Goal: Book appointment/travel/reservation

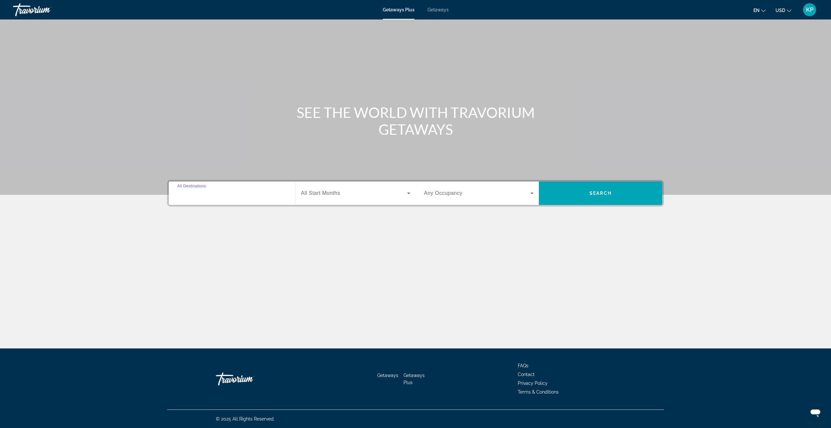
click at [259, 192] on input "Destination All Destinations" at bounding box center [232, 194] width 110 height 8
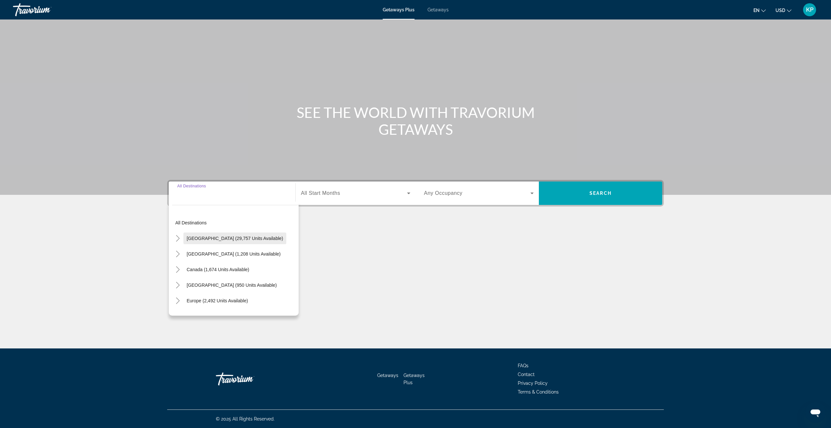
click at [248, 237] on span "[GEOGRAPHIC_DATA] (29,757 units available)" at bounding box center [235, 238] width 96 height 5
type input "**********"
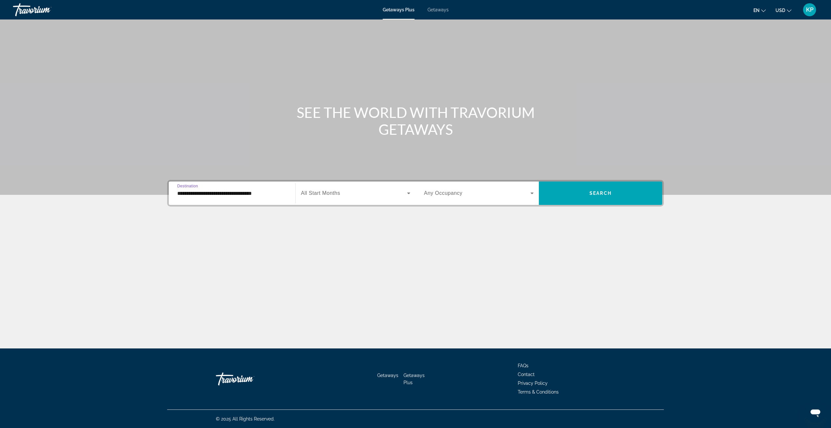
click at [333, 191] on span "All Start Months" at bounding box center [320, 193] width 39 height 6
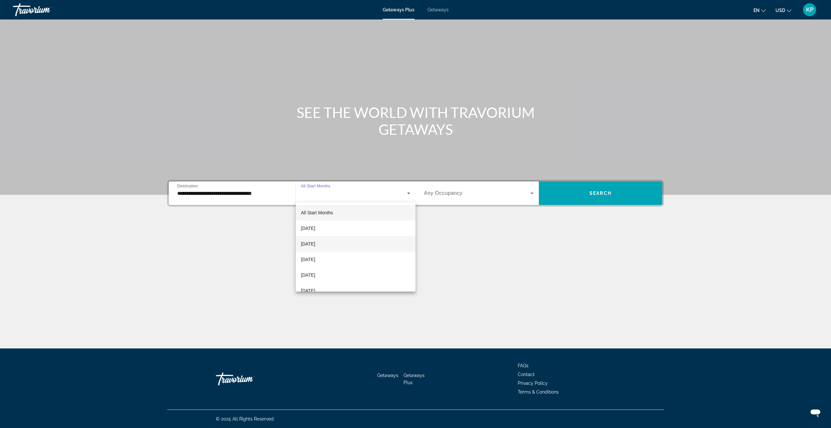
click at [327, 239] on mat-option "[DATE]" at bounding box center [356, 244] width 120 height 16
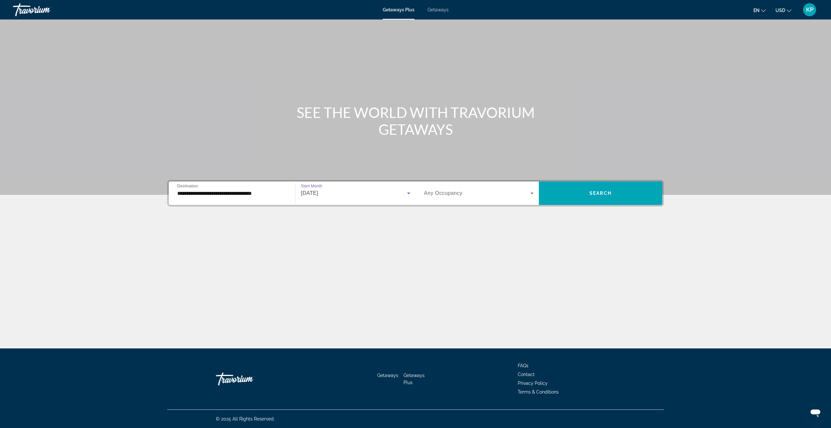
click at [454, 195] on span "Any Occupancy" at bounding box center [443, 193] width 39 height 6
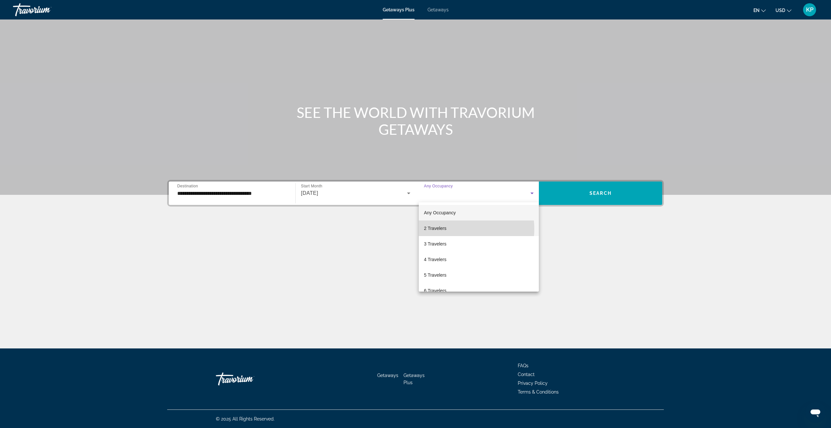
click at [458, 229] on mat-option "2 Travelers" at bounding box center [479, 228] width 120 height 16
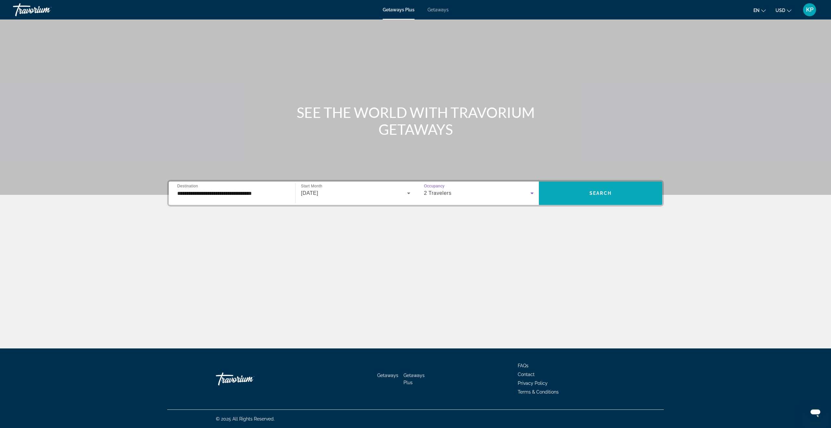
click at [575, 194] on span "Search widget" at bounding box center [600, 193] width 123 height 16
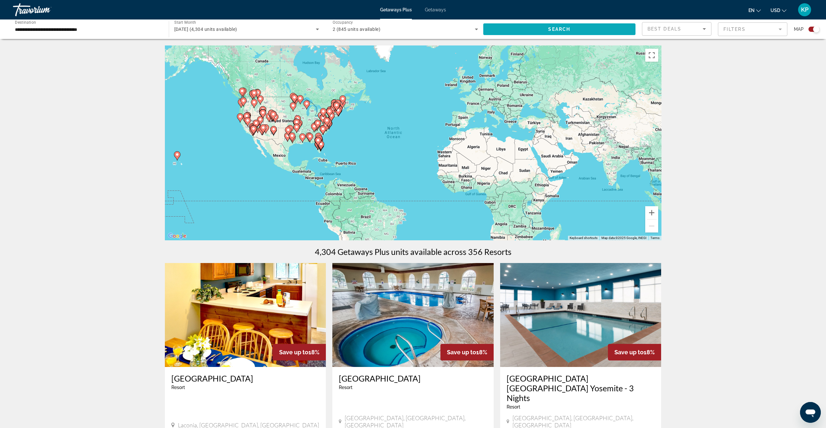
click at [494, 29] on span "Search widget" at bounding box center [560, 29] width 153 height 16
click at [99, 30] on input "**********" at bounding box center [87, 30] width 145 height 8
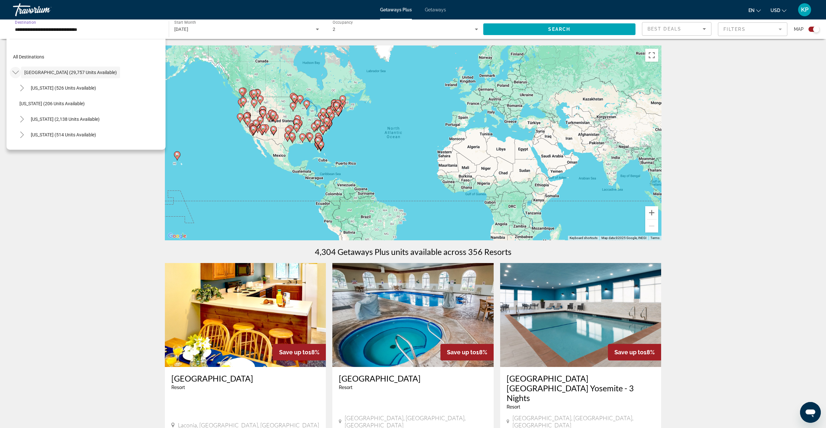
click at [19, 73] on mat-icon "Toggle United States (29,757 units available)" at bounding box center [15, 72] width 11 height 11
click at [25, 119] on icon "Toggle Hawaii (19 units available)" at bounding box center [22, 118] width 6 height 6
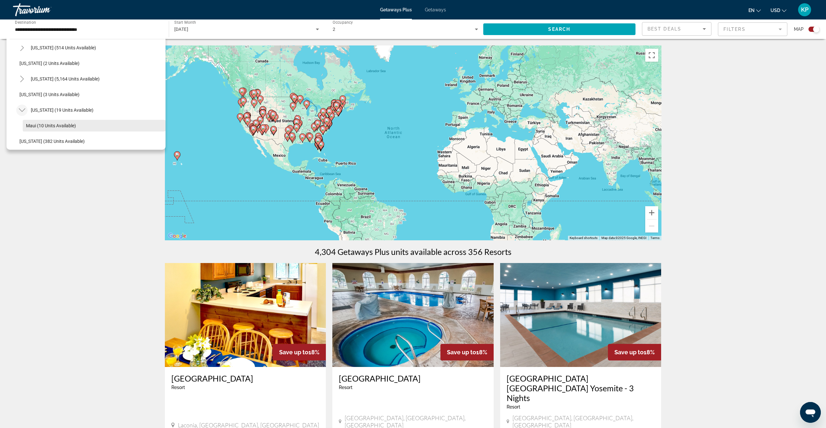
click at [44, 123] on span "Maui (10 units available)" at bounding box center [51, 125] width 50 height 5
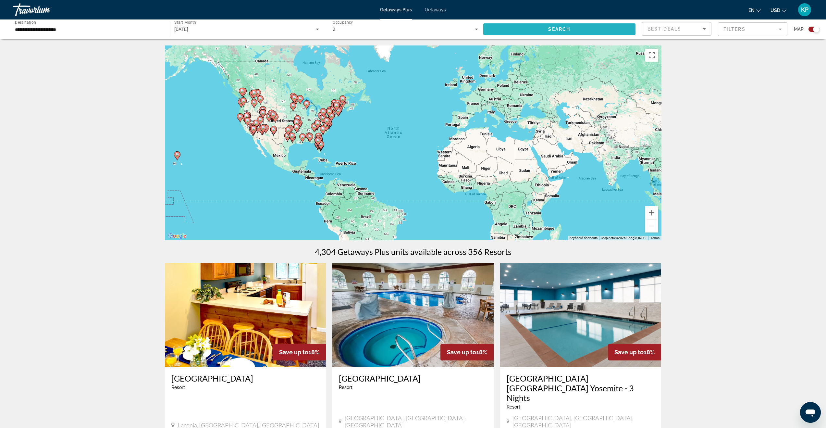
click at [515, 28] on span "Search widget" at bounding box center [560, 29] width 153 height 16
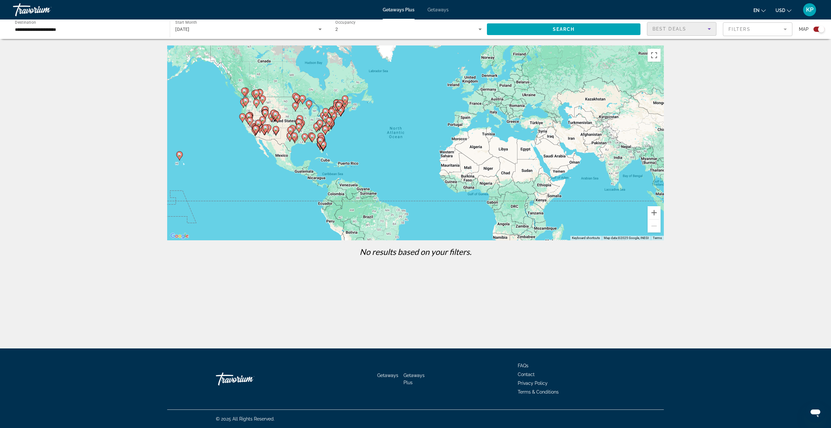
click at [666, 25] on div "Best Deals" at bounding box center [680, 29] width 55 height 8
click at [697, 118] on div at bounding box center [415, 214] width 831 height 428
click at [181, 154] on image "Main content" at bounding box center [180, 155] width 4 height 4
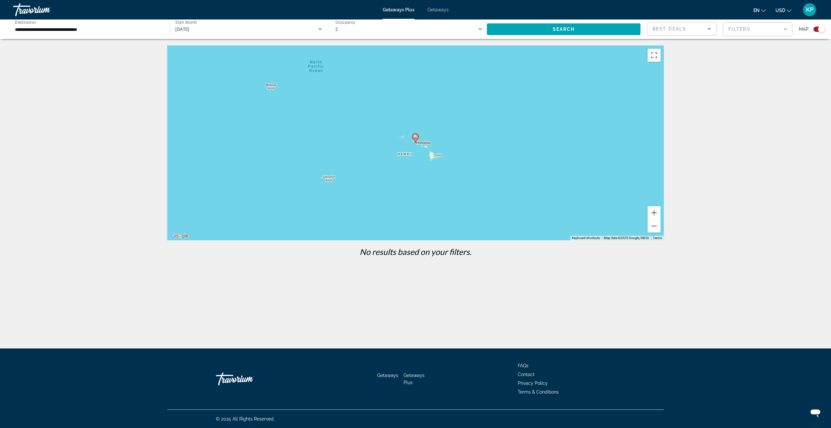
click at [416, 138] on image "Main content" at bounding box center [416, 137] width 4 height 4
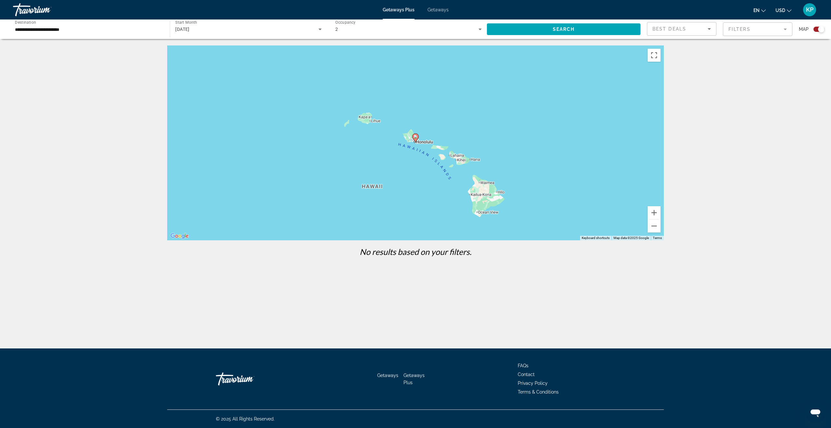
click at [415, 138] on image "Main content" at bounding box center [416, 137] width 4 height 4
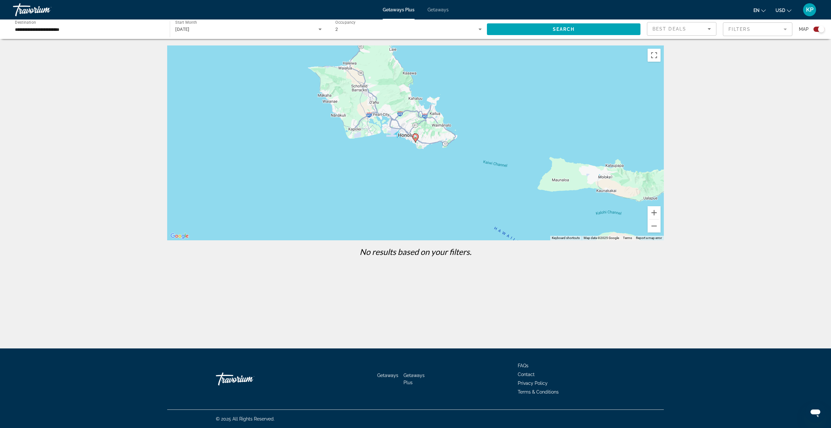
click at [416, 138] on image "Main content" at bounding box center [416, 137] width 4 height 4
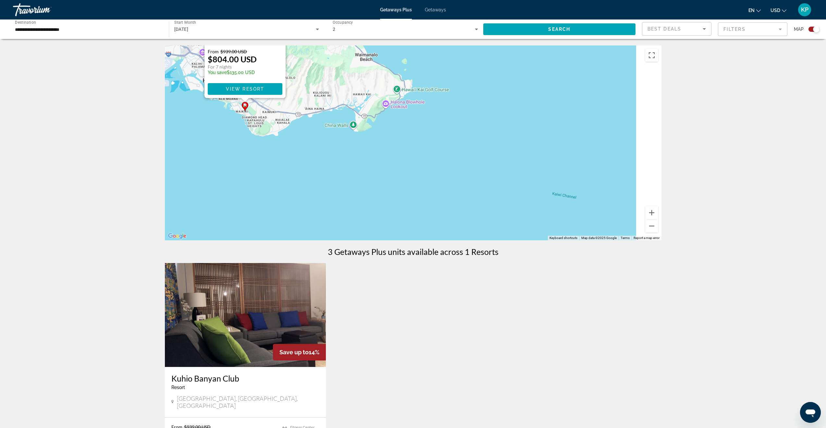
drag, startPoint x: 471, startPoint y: 216, endPoint x: 243, endPoint y: 83, distance: 263.8
click at [260, 83] on div "To activate drag with keyboard, press Alt + Enter. Once in keyboard drag state,…" at bounding box center [413, 142] width 497 height 195
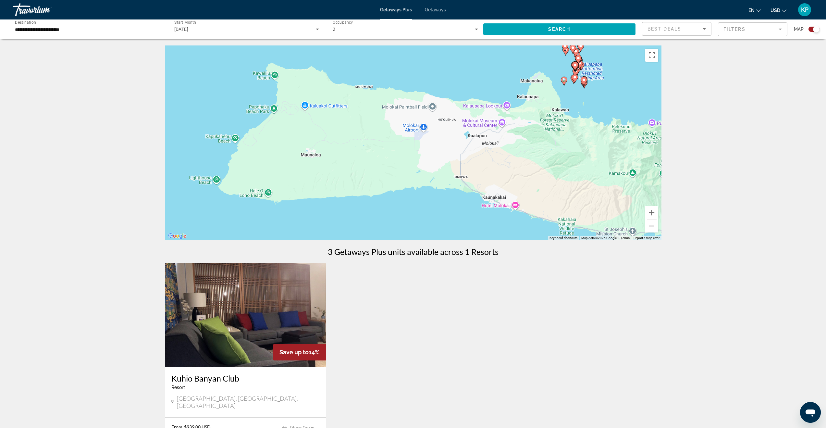
drag, startPoint x: 545, startPoint y: 182, endPoint x: 280, endPoint y: 155, distance: 266.1
click at [280, 155] on div "To activate drag with keyboard, press Alt + Enter. Once in keyboard drag state,…" at bounding box center [413, 142] width 497 height 195
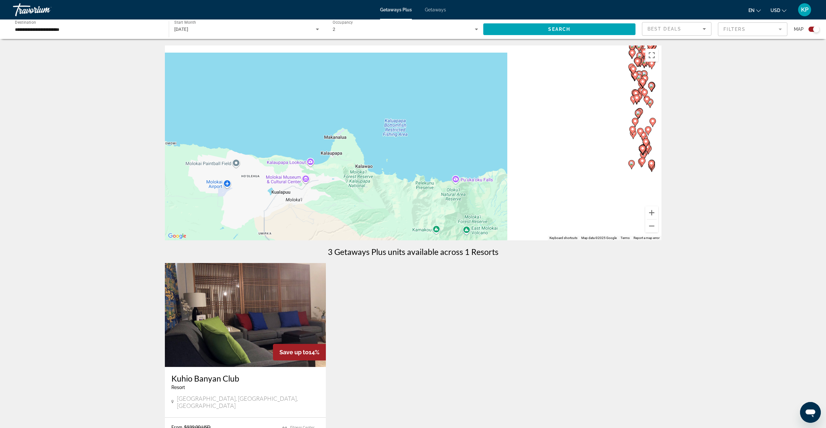
drag, startPoint x: 549, startPoint y: 172, endPoint x: 333, endPoint y: 245, distance: 228.4
click at [334, 243] on div "← Move left → Move right ↑ Move up ↓ Move down + Zoom in - Zoom out Home Jump l…" at bounding box center [413, 274] width 523 height 459
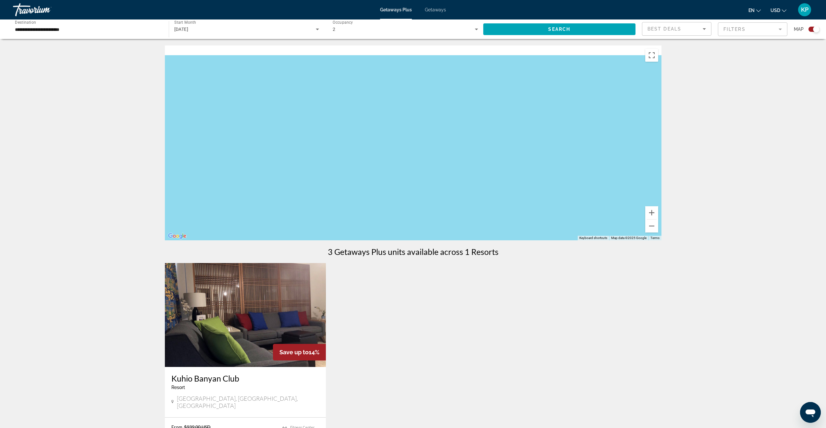
drag, startPoint x: 422, startPoint y: 121, endPoint x: 448, endPoint y: 257, distance: 137.9
click at [447, 263] on div "← Move left → Move right ↑ Move up ↓ Move down + Zoom in - Zoom out Home Jump l…" at bounding box center [413, 274] width 523 height 459
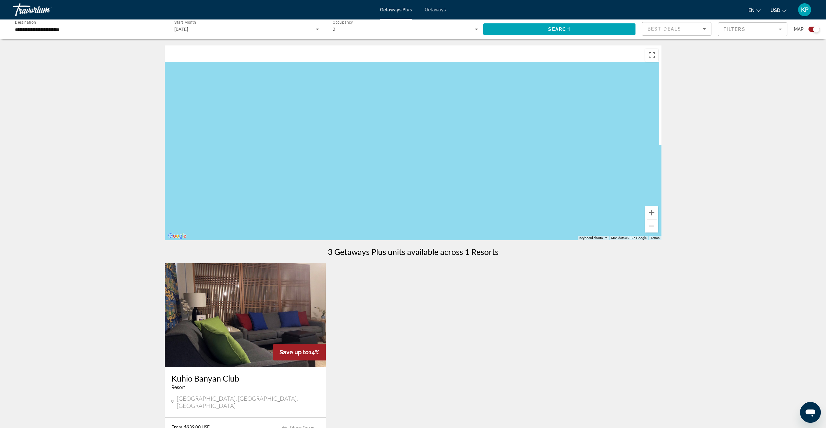
drag, startPoint x: 383, startPoint y: 140, endPoint x: 381, endPoint y: 243, distance: 103.0
click at [381, 243] on div "← Move left → Move right ↑ Move up ↓ Move down + Zoom in - Zoom out Home Jump l…" at bounding box center [413, 274] width 523 height 459
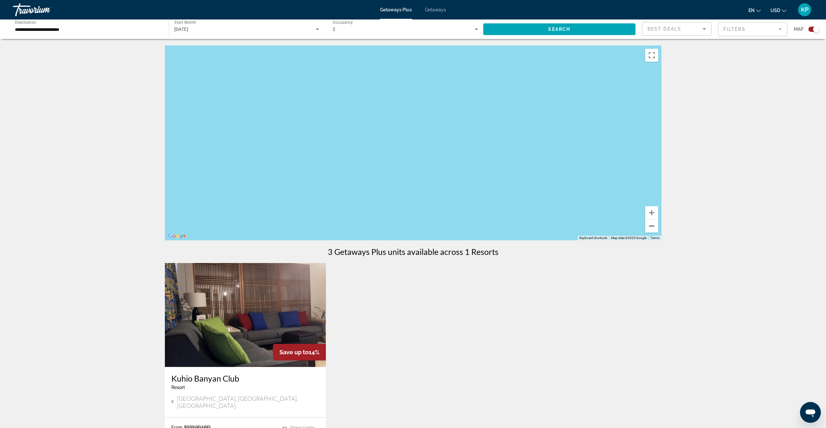
click at [652, 228] on button "Zoom out" at bounding box center [652, 226] width 13 height 13
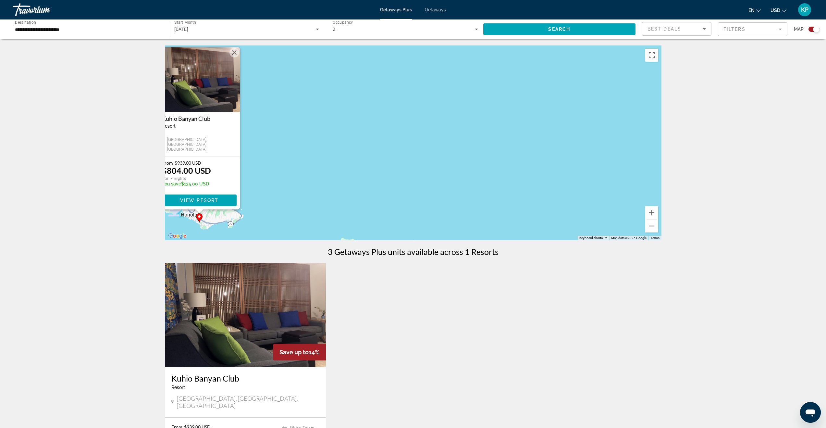
click at [652, 228] on button "Zoom out" at bounding box center [652, 226] width 13 height 13
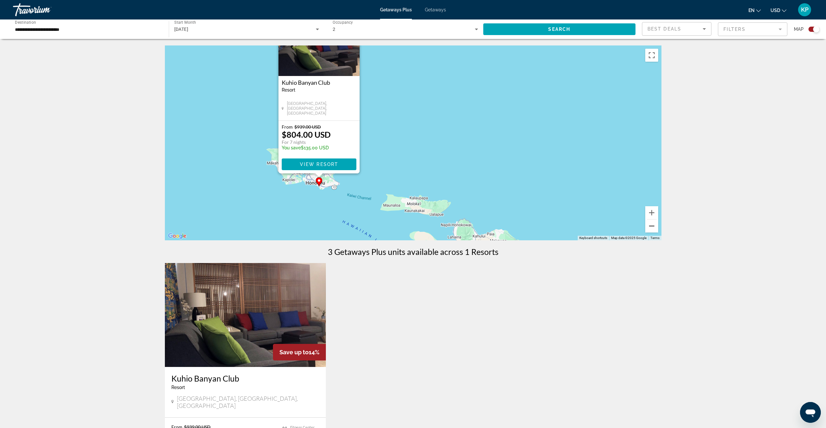
click at [652, 228] on button "Zoom out" at bounding box center [652, 226] width 13 height 13
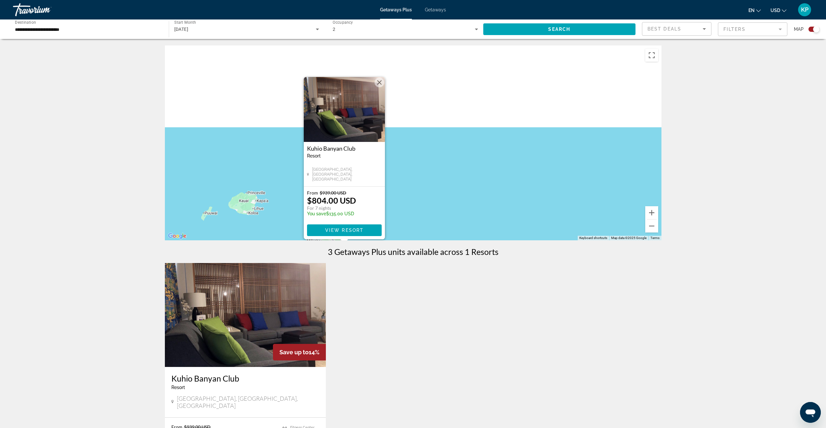
drag, startPoint x: 431, startPoint y: 119, endPoint x: 409, endPoint y: 208, distance: 91.0
click at [409, 208] on div "To activate drag with keyboard, press Alt + Enter. Once in keyboard drag state,…" at bounding box center [413, 142] width 497 height 195
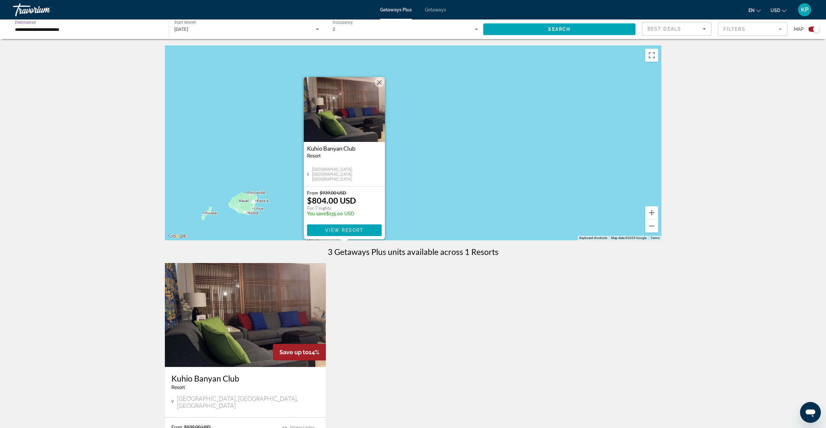
click at [129, 29] on input "**********" at bounding box center [87, 30] width 145 height 8
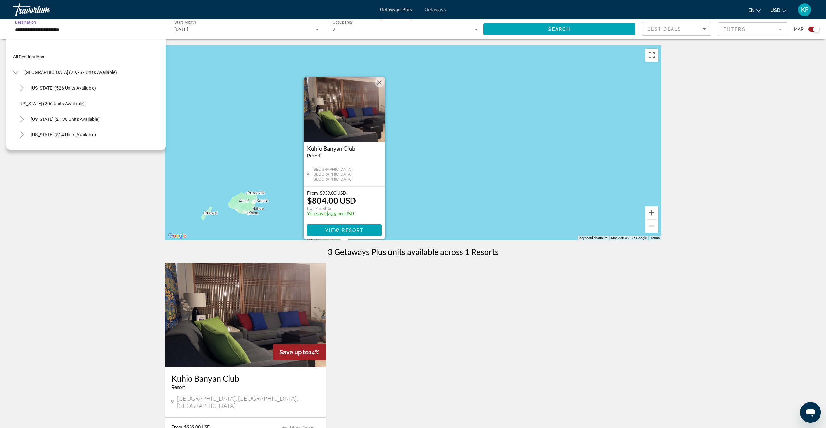
scroll to position [101, 0]
click at [221, 27] on div "[DATE]" at bounding box center [245, 29] width 142 height 8
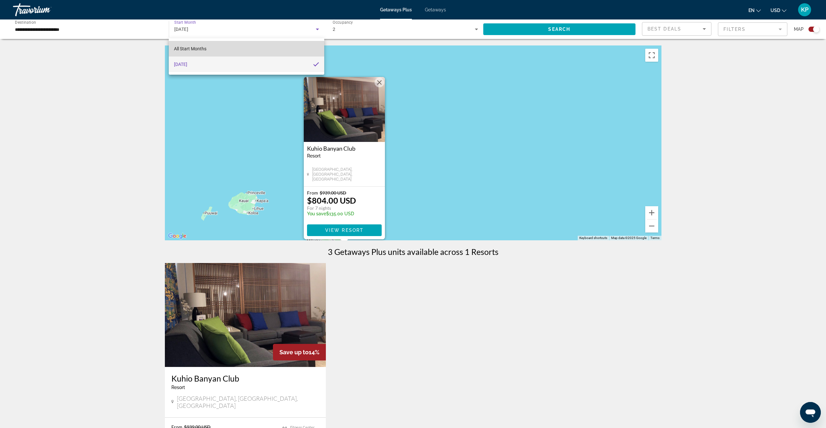
click at [208, 46] on mat-option "All Start Months" at bounding box center [246, 49] width 155 height 16
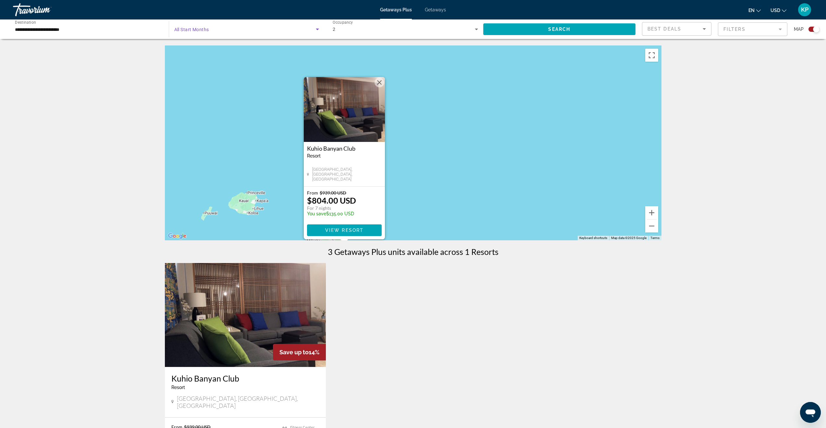
click at [118, 31] on input "**********" at bounding box center [87, 30] width 145 height 8
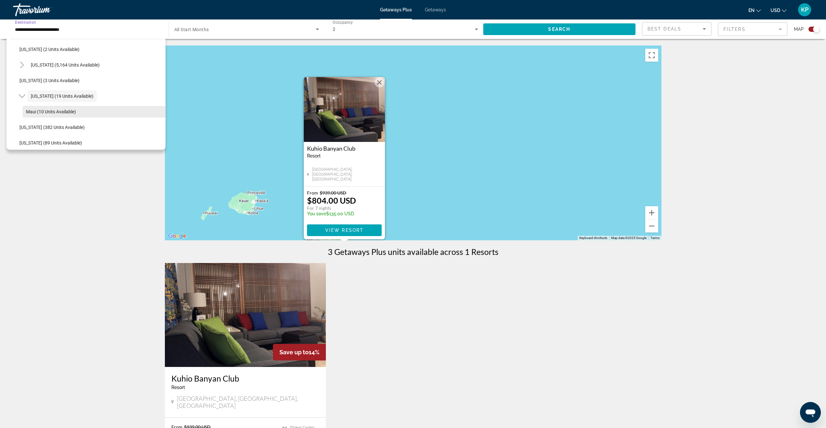
click at [50, 107] on span "Search widget" at bounding box center [94, 112] width 143 height 16
type input "**********"
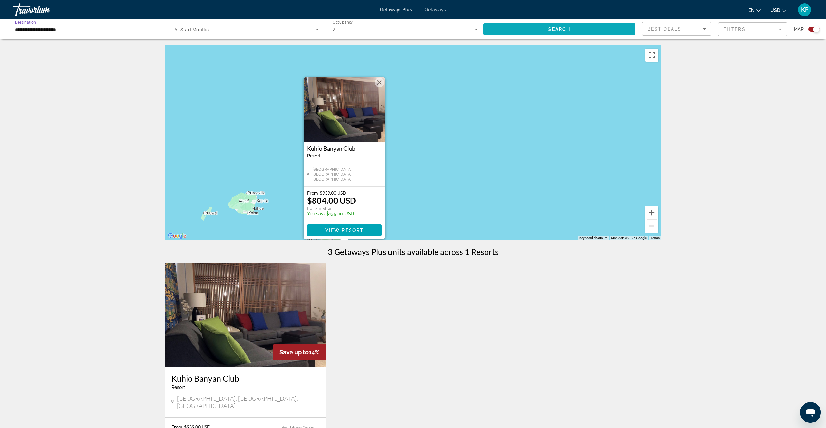
click at [503, 29] on span "Search widget" at bounding box center [560, 29] width 153 height 16
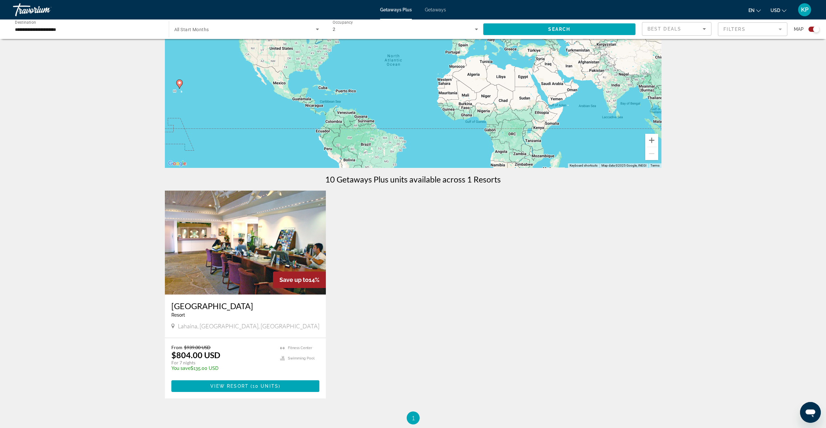
scroll to position [77, 0]
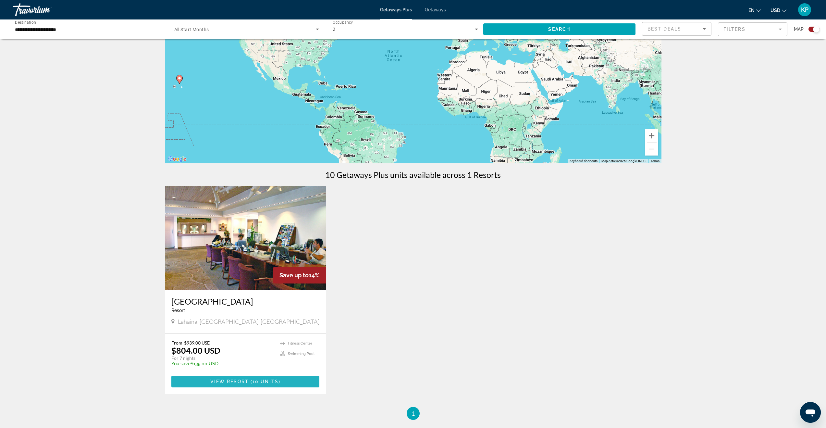
click at [247, 380] on span "View Resort" at bounding box center [229, 381] width 38 height 5
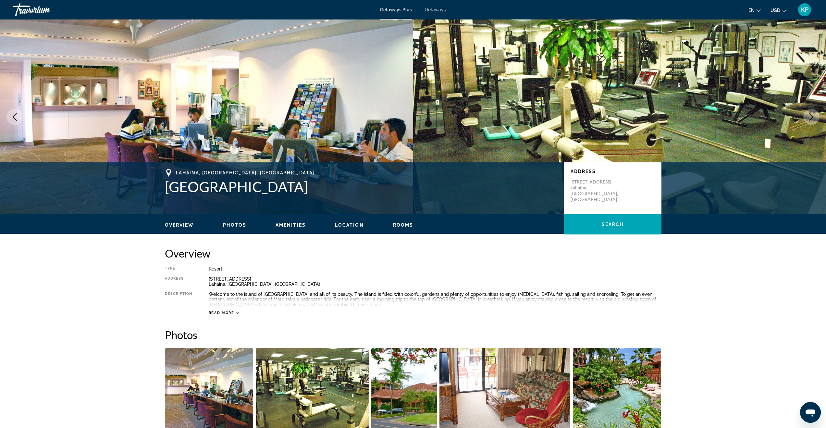
click at [230, 313] on span "Read more" at bounding box center [222, 313] width 26 height 4
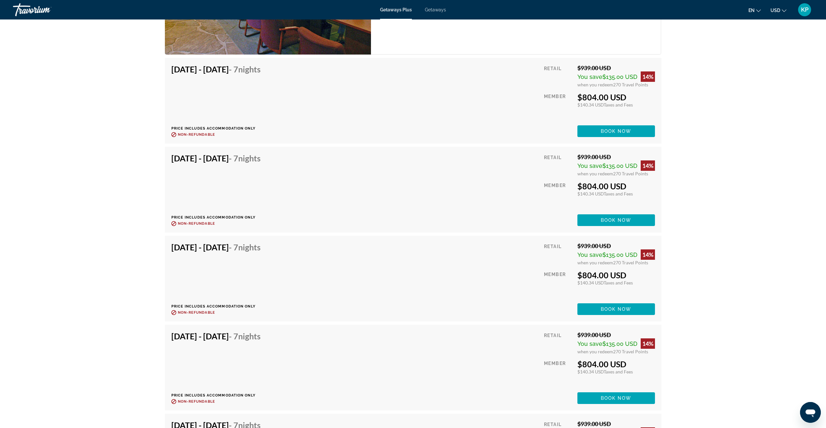
scroll to position [1168, 0]
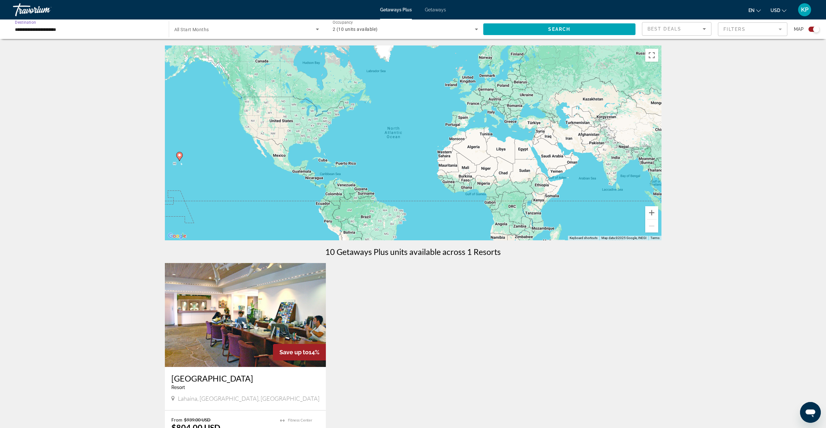
click at [55, 29] on input "**********" at bounding box center [87, 30] width 145 height 8
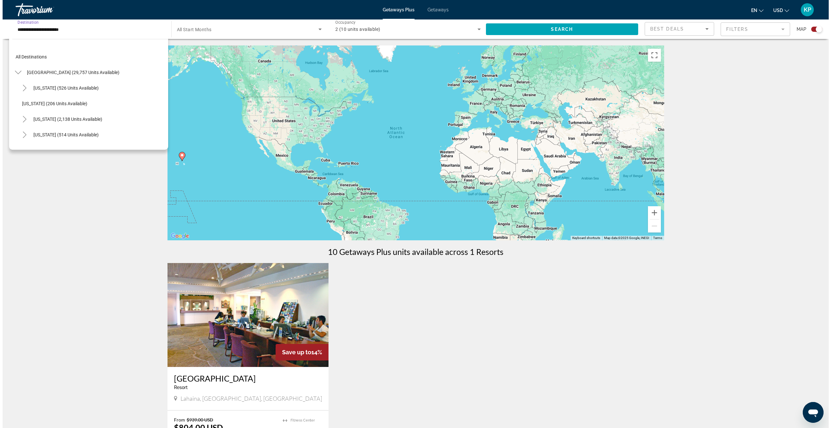
scroll to position [117, 0]
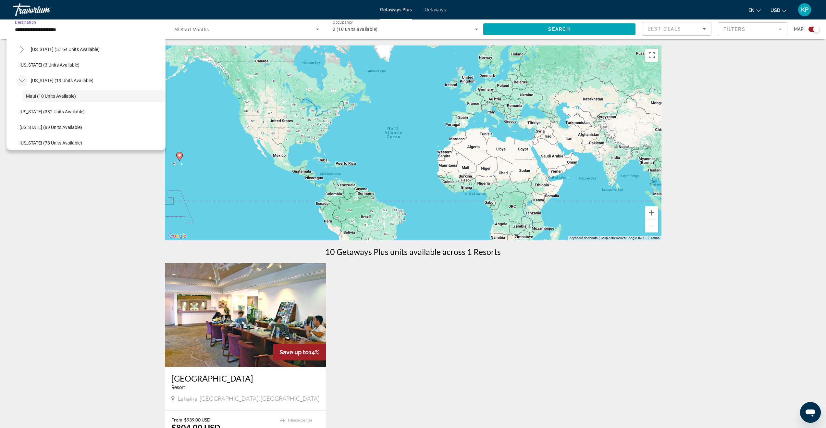
click at [17, 80] on mat-icon "Toggle Hawaii (19 units available)" at bounding box center [21, 80] width 11 height 11
click at [66, 194] on div "← Move left → Move right ↑ Move up ↓ Move down + Zoom in - Zoom out Home Jump l…" at bounding box center [413, 270] width 826 height 451
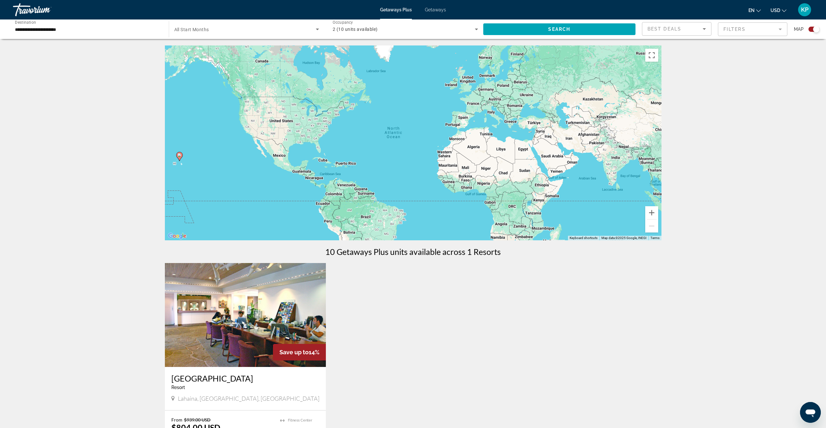
click at [123, 28] on input "**********" at bounding box center [87, 30] width 145 height 8
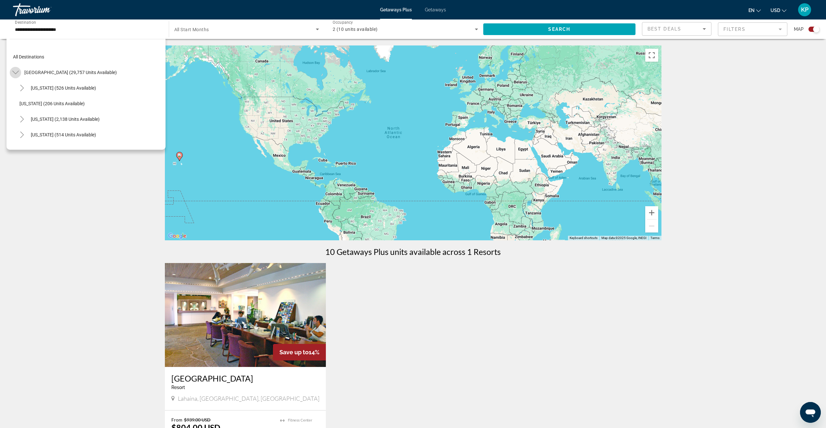
click at [16, 70] on icon "Toggle United States (29,757 units available)" at bounding box center [15, 72] width 6 height 6
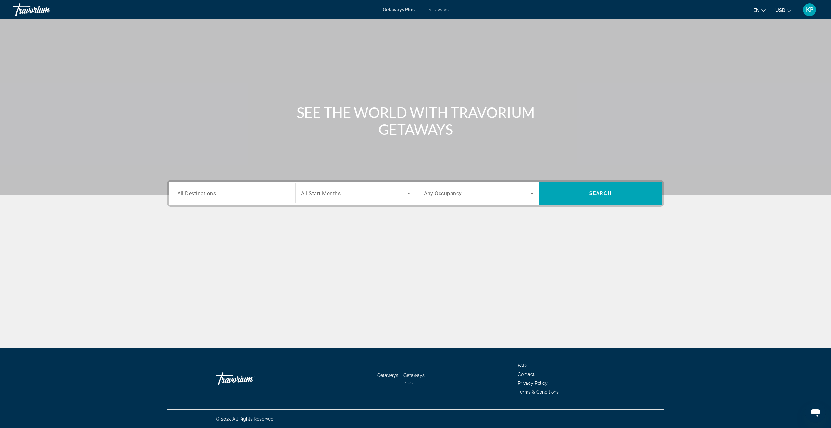
click at [228, 190] on input "Destination All Destinations" at bounding box center [232, 194] width 110 height 8
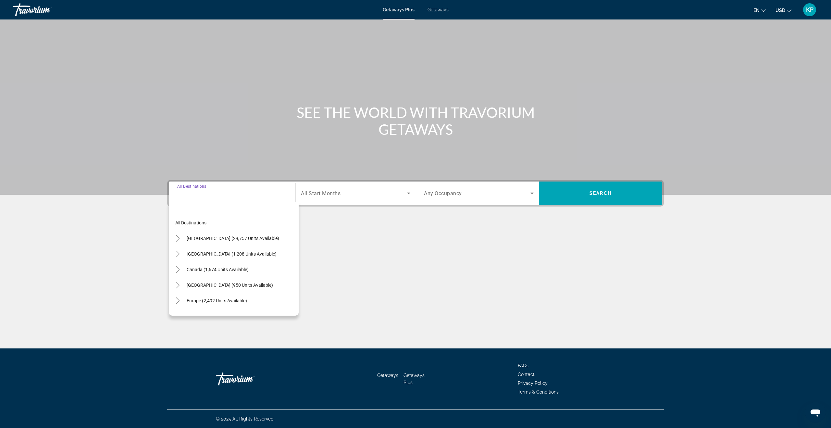
click at [351, 191] on span "Search widget" at bounding box center [354, 193] width 106 height 8
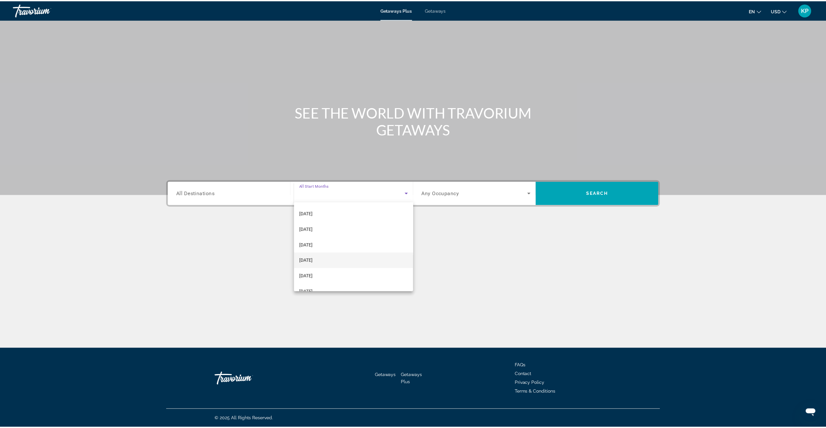
scroll to position [31, 0]
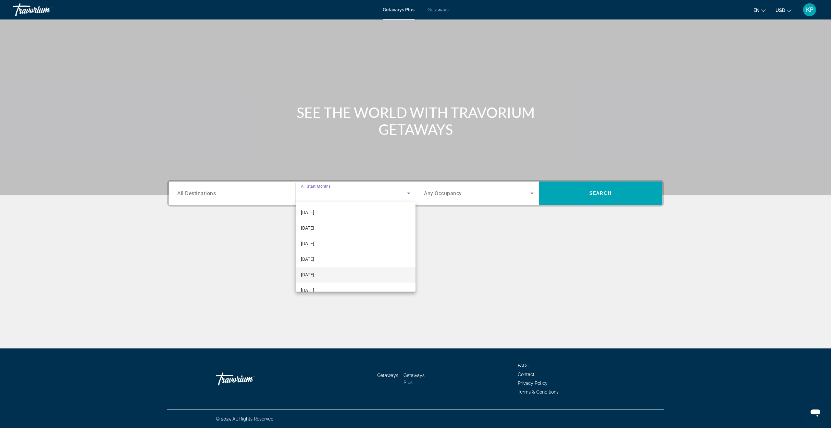
click at [332, 270] on mat-option "[DATE]" at bounding box center [356, 275] width 120 height 16
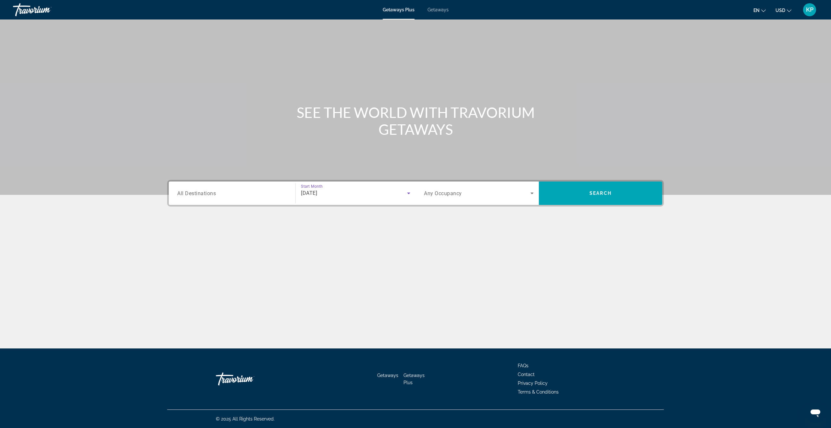
click at [492, 196] on span "Search widget" at bounding box center [477, 193] width 107 height 8
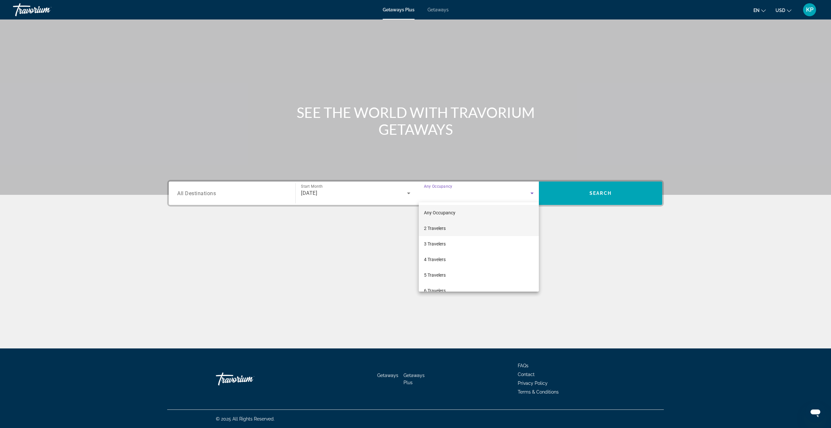
click at [458, 231] on mat-option "2 Travelers" at bounding box center [479, 228] width 120 height 16
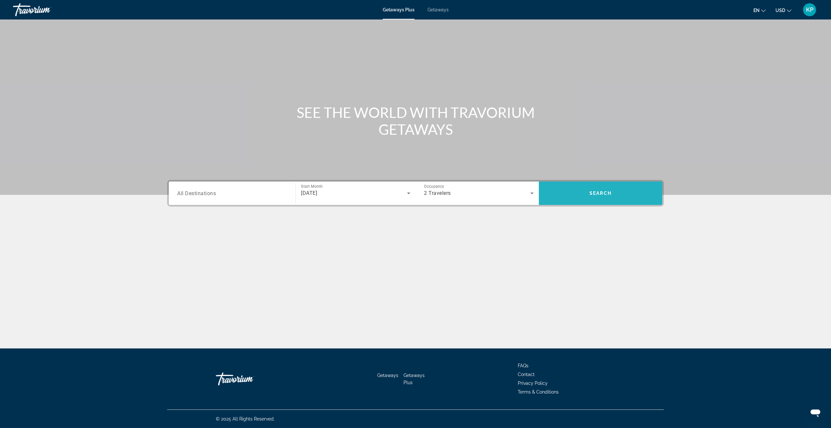
click at [582, 199] on span "Search widget" at bounding box center [600, 193] width 123 height 16
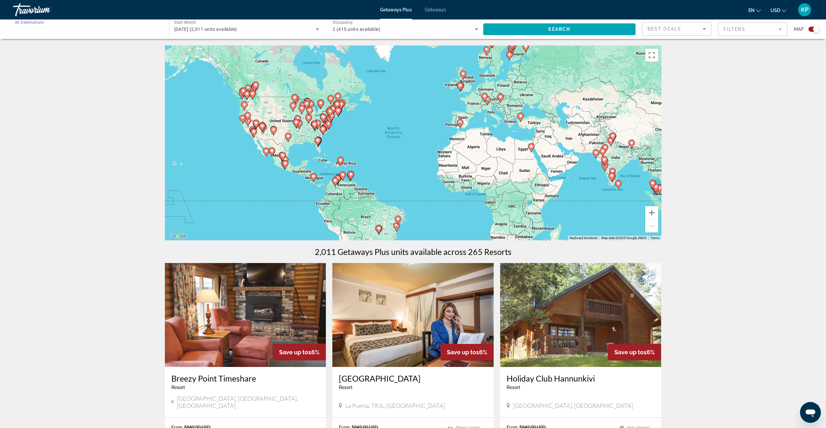
click at [57, 32] on input "Destination All Destinations" at bounding box center [87, 30] width 145 height 8
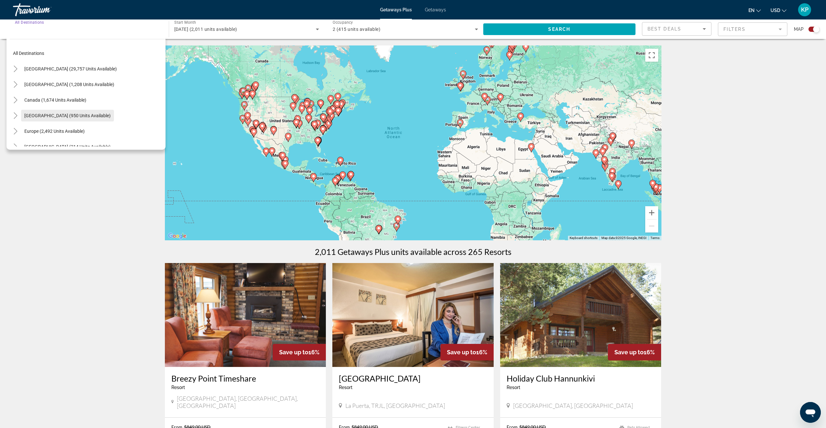
scroll to position [9, 0]
click at [12, 125] on icon "Toggle Europe (2,492 units available)" at bounding box center [15, 125] width 6 height 6
click at [17, 53] on icon "Toggle Europe (2,492 units available)" at bounding box center [15, 54] width 6 height 4
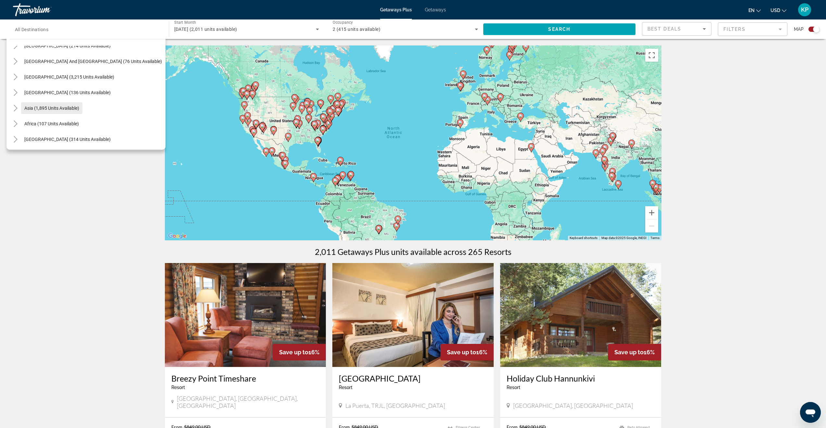
scroll to position [105, 0]
click at [33, 107] on span "Asia (1,895 units available)" at bounding box center [51, 107] width 55 height 5
type input "**********"
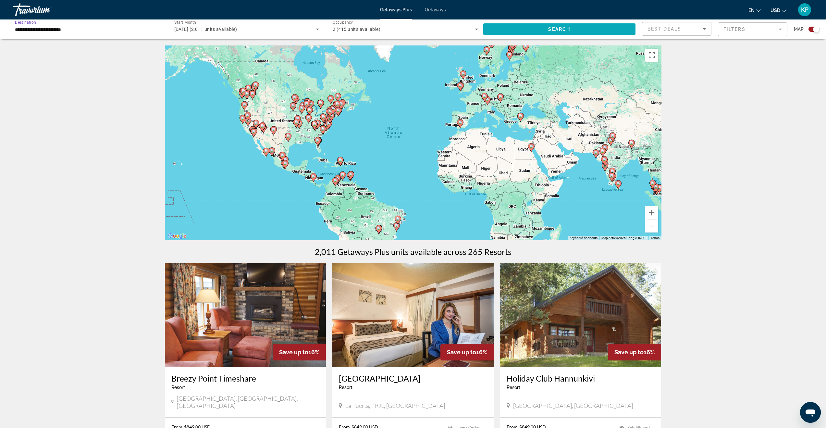
click at [543, 28] on span "Search widget" at bounding box center [560, 29] width 153 height 16
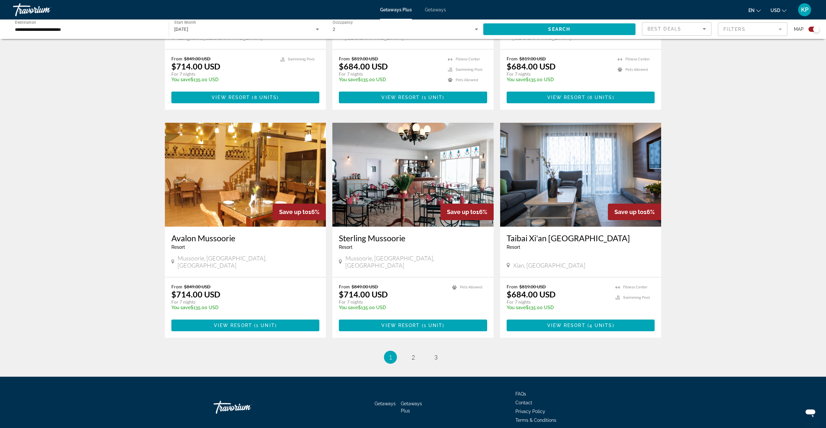
scroll to position [821, 0]
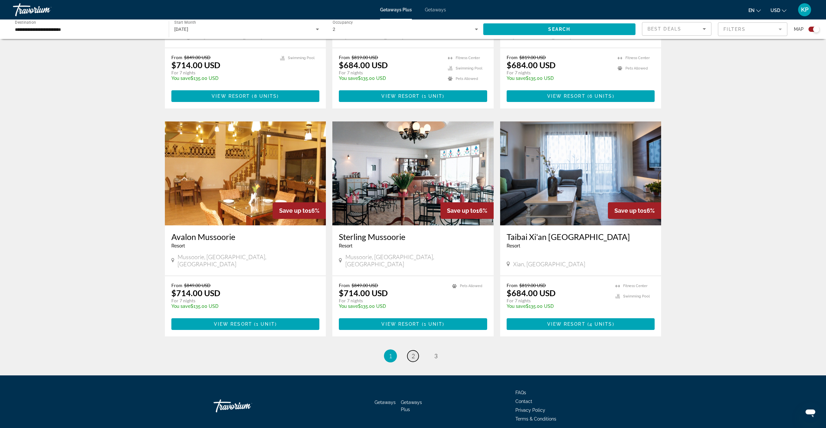
click at [411, 350] on link "page 2" at bounding box center [413, 355] width 11 height 11
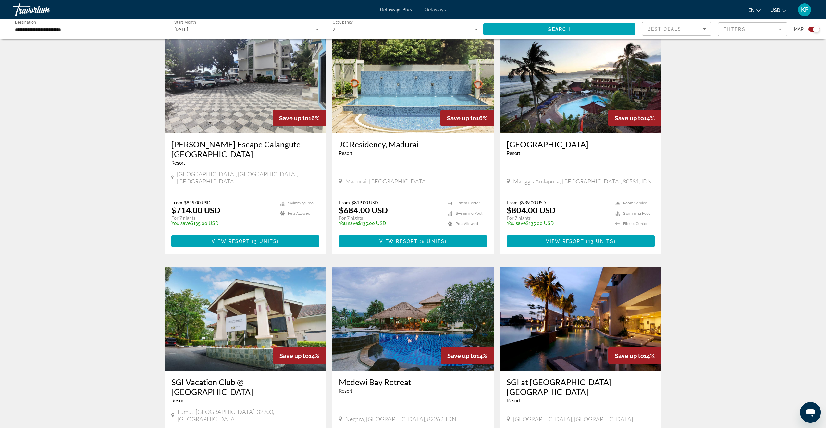
scroll to position [830, 0]
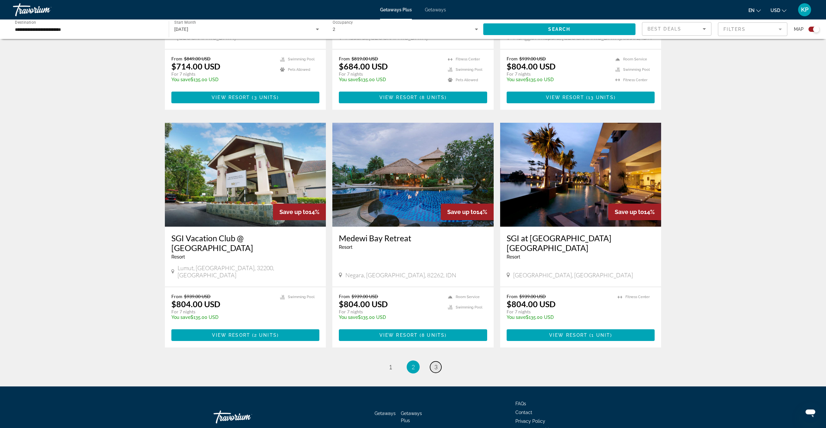
click at [434, 363] on span "3" at bounding box center [435, 366] width 3 height 7
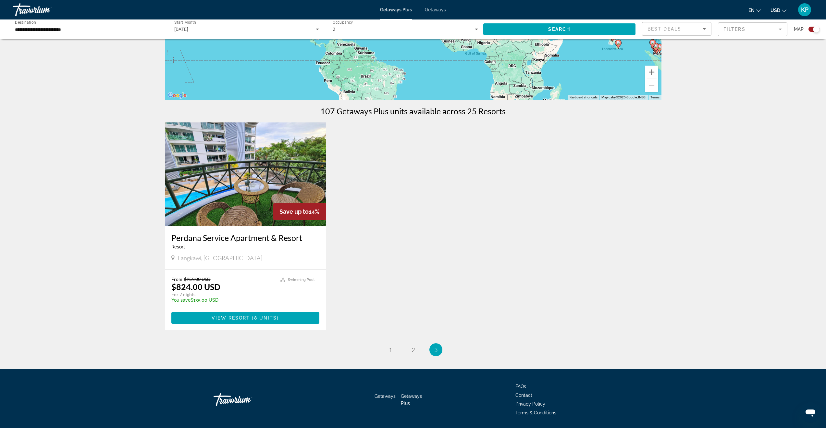
scroll to position [161, 0]
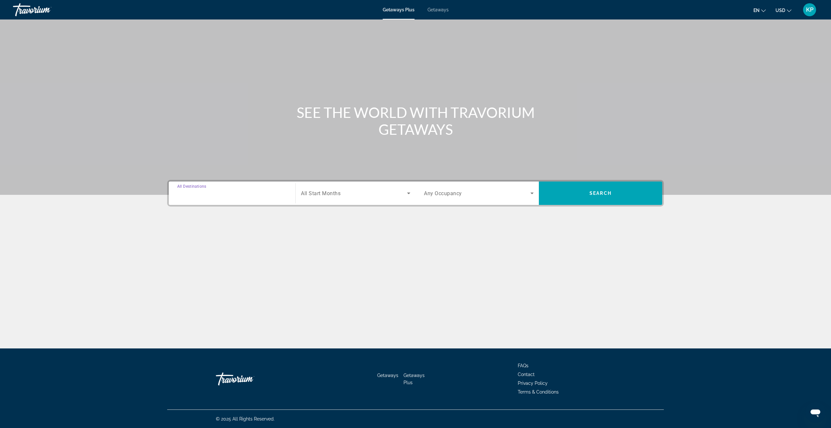
click at [239, 193] on input "Destination All Destinations" at bounding box center [232, 194] width 110 height 8
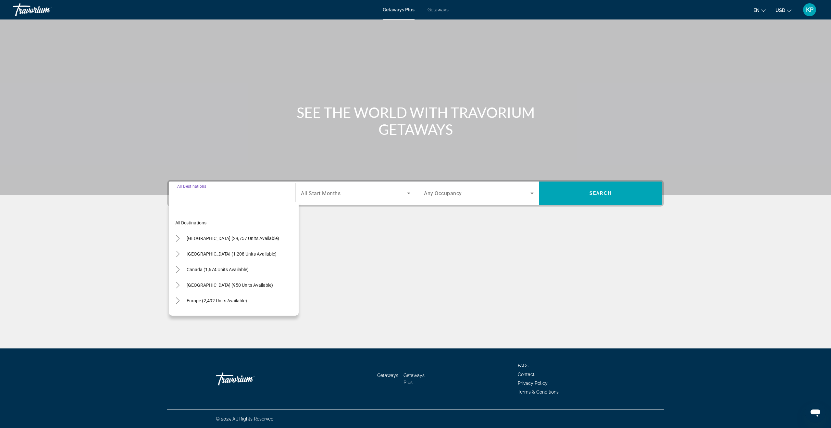
click at [137, 238] on section "SEE THE WORLD WITH TRAVORIUM GETAWAYS Destination All Destinations All destinat…" at bounding box center [415, 135] width 831 height 271
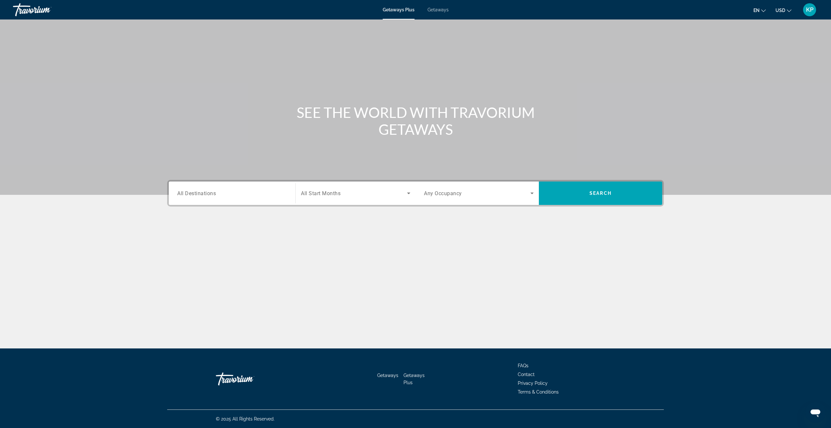
click at [238, 191] on input "Destination All Destinations" at bounding box center [232, 194] width 110 height 8
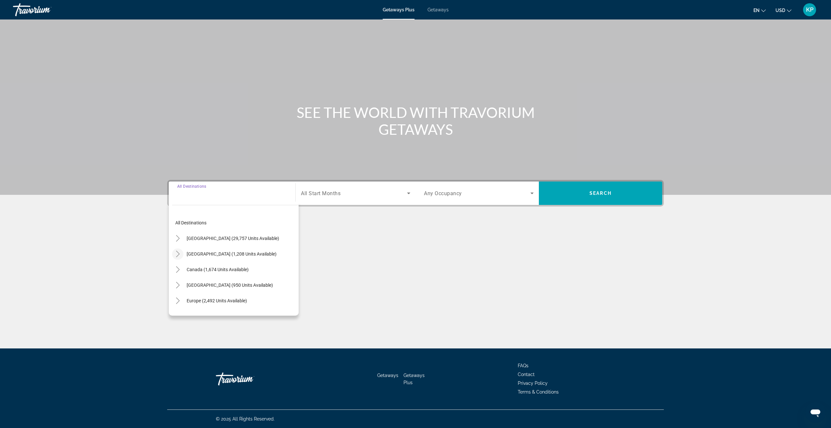
click at [178, 255] on icon "Toggle Mexico (1,208 units available)" at bounding box center [178, 254] width 4 height 6
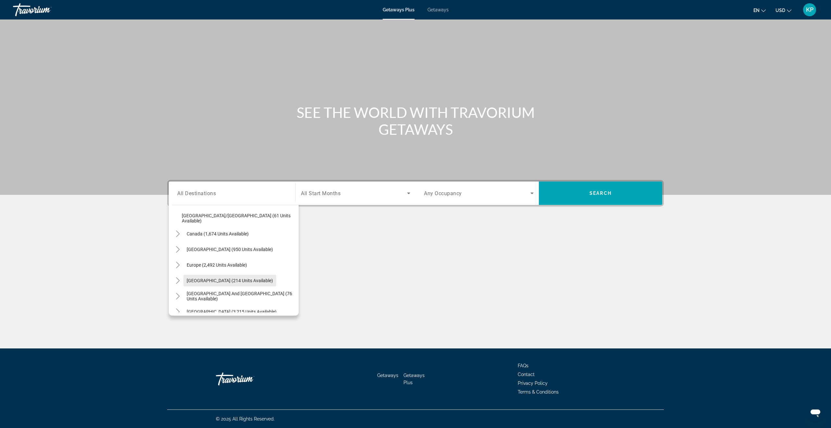
scroll to position [245, 0]
